Goal: Task Accomplishment & Management: Manage account settings

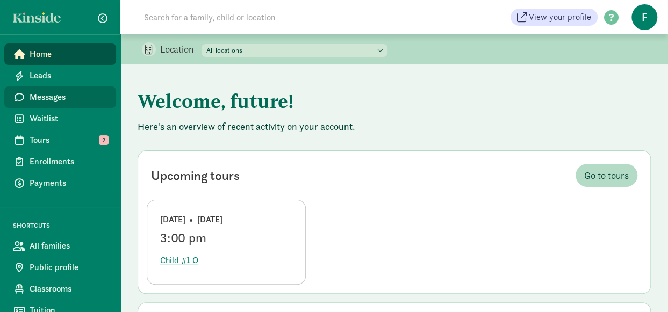
click at [66, 103] on span "Messages" at bounding box center [69, 97] width 78 height 13
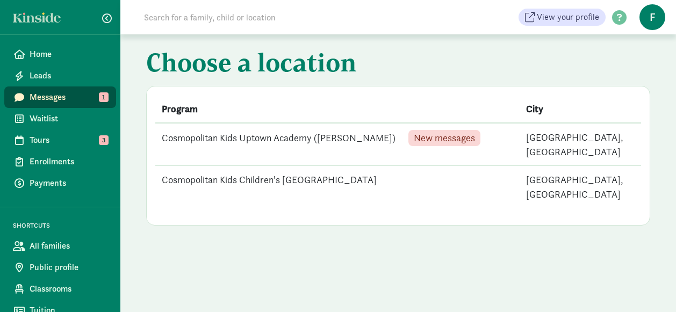
click at [332, 141] on td "Cosmopolitan Kids Uptown Academy (Queen Anne) New messages" at bounding box center [337, 144] width 364 height 43
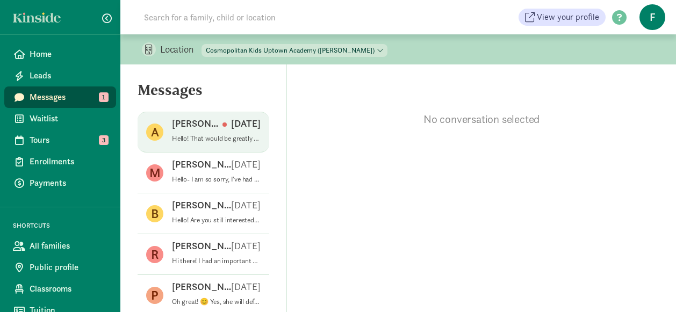
click at [222, 129] on p "Sep 02" at bounding box center [241, 123] width 38 height 13
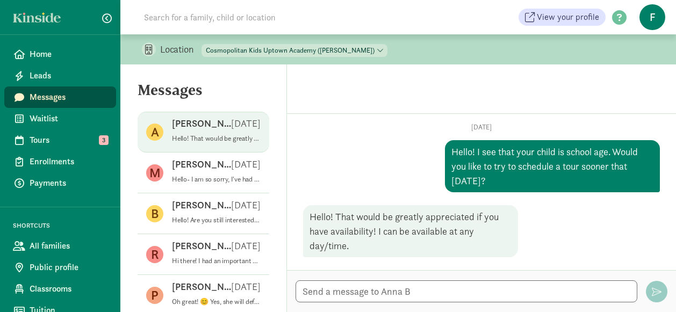
scroll to position [25, 0]
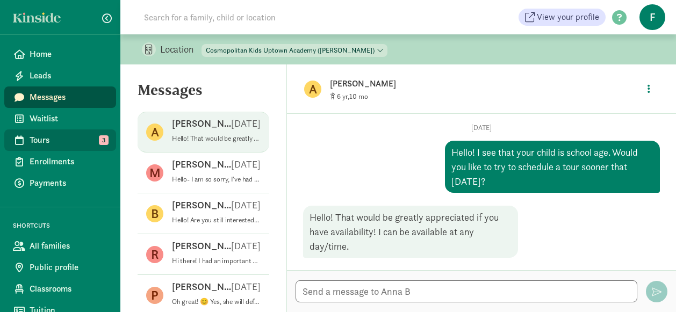
click at [46, 135] on span "Tours" at bounding box center [69, 140] width 78 height 13
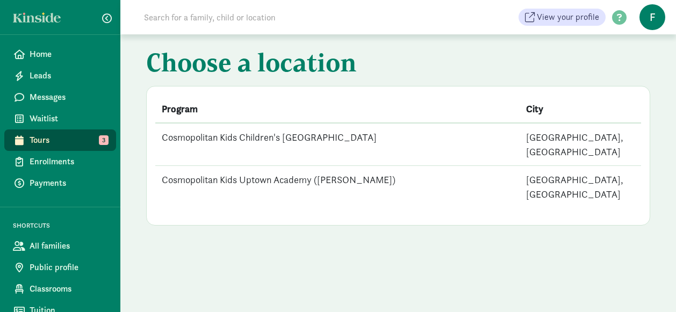
click at [234, 135] on td "Cosmopolitan Kids Children's [GEOGRAPHIC_DATA]" at bounding box center [337, 144] width 364 height 43
